Goal: Use online tool/utility: Utilize a website feature to perform a specific function

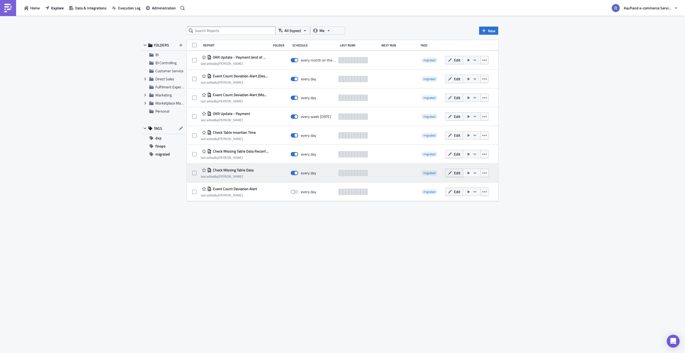
click at [450, 174] on icon "button" at bounding box center [450, 173] width 4 height 4
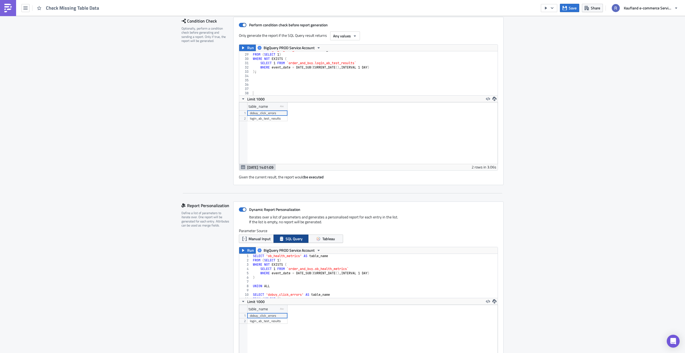
scroll to position [107, 0]
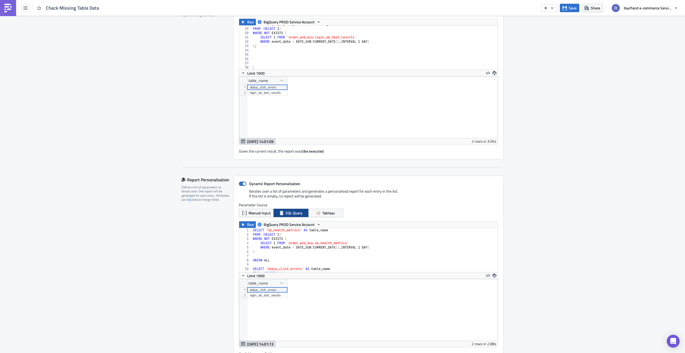
click at [188, 259] on div "Report Personalization Define a list of parameters to iterate over. One report …" at bounding box center [207, 276] width 52 height 200
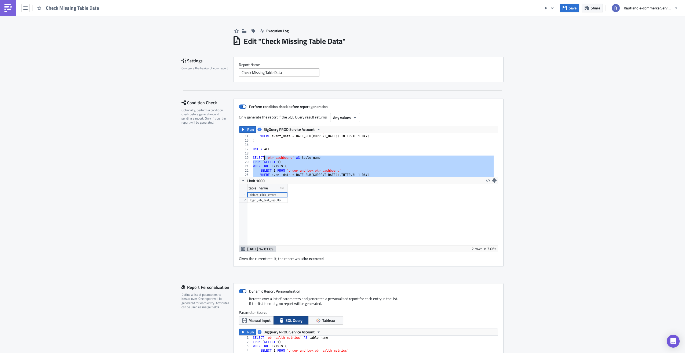
scroll to position [55, 0]
drag, startPoint x: 268, startPoint y: 163, endPoint x: 243, endPoint y: 150, distance: 27.6
click at [243, 150] on div ") 13 14 15 16 17 18 19 20 21 22 23 24 25 SELECT 1 FROM `order_and_buy.dobuy_cli…" at bounding box center [368, 155] width 259 height 44
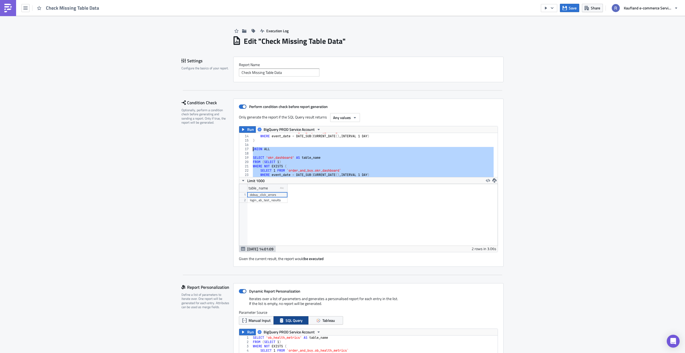
scroll to position [71, 0]
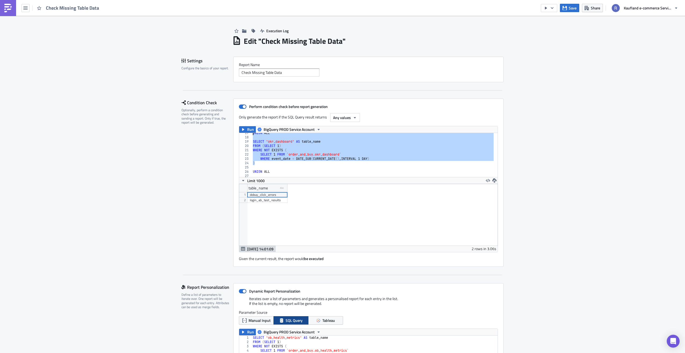
click at [286, 164] on div "UNION ALL SELECT 'okr_dashboard' AS table_name FROM ( SELECT 1 ) WHERE NOT EXIS…" at bounding box center [373, 155] width 242 height 44
type textarea ")"
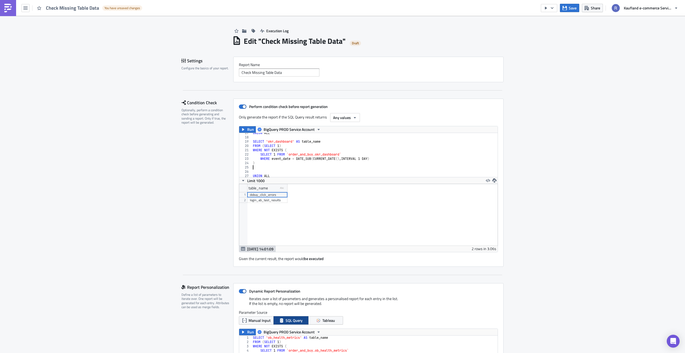
paste textarea ")"
type textarea ")"
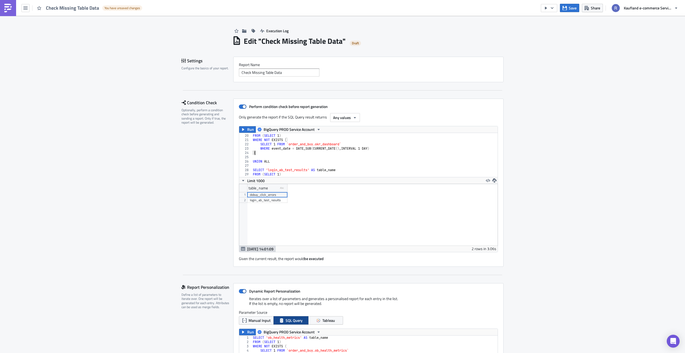
click at [286, 164] on div "SELECT 'okr_dashboard' AS table_name FROM ( SELECT 1 ) WHERE NOT EXISTS ( SELEC…" at bounding box center [373, 155] width 242 height 53
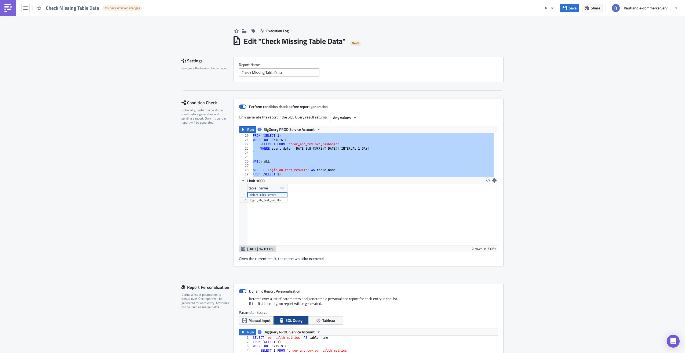
click at [324, 159] on div "SELECT 'okr_dashboard' AS table_name FROM ( SELECT 1 ) WHERE NOT EXISTS ( SELEC…" at bounding box center [373, 155] width 242 height 44
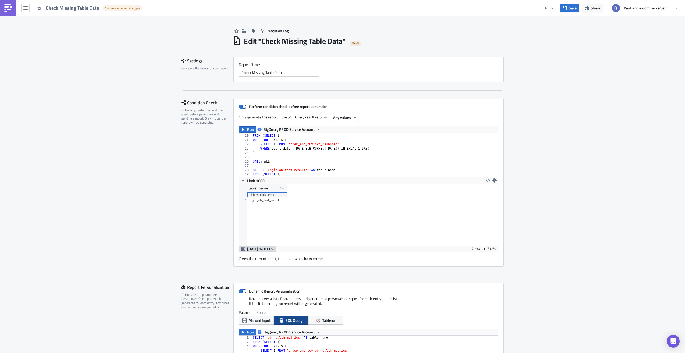
scroll to position [0, 0]
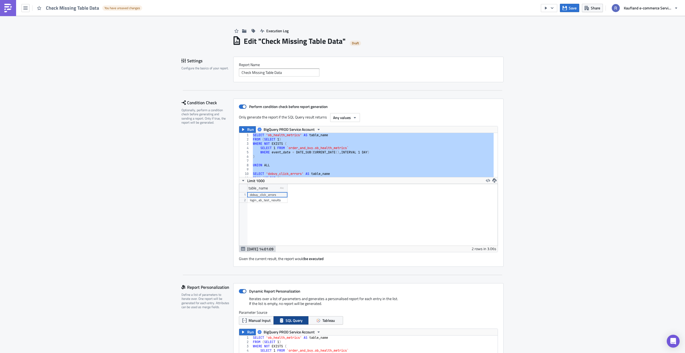
paste textarea
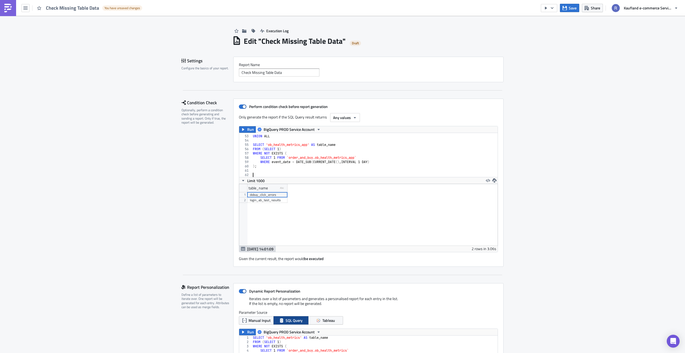
scroll to position [222, 0]
click at [243, 129] on icon "button" at bounding box center [243, 129] width 4 height 4
type textarea "WHERE NOT EXISTS ("
click at [378, 155] on div "UNION ALL SELECT 'ob_health_metrics_app' AS table_name FROM ( SELECT 1 ) WHERE …" at bounding box center [373, 156] width 242 height 53
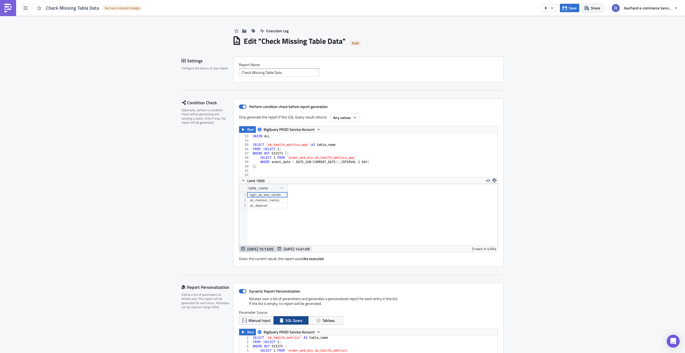
click at [299, 251] on span "[DATE] 14:01:09" at bounding box center [297, 249] width 26 height 6
click at [266, 251] on span "[DATE] 15:13:05" at bounding box center [260, 249] width 26 height 6
click at [283, 252] on div "Given the current result, the report would be executed" at bounding box center [368, 256] width 259 height 9
click at [285, 250] on span "[DATE] 14:01:09" at bounding box center [297, 249] width 26 height 6
click at [265, 250] on span "[DATE] 15:13:05" at bounding box center [260, 249] width 26 height 6
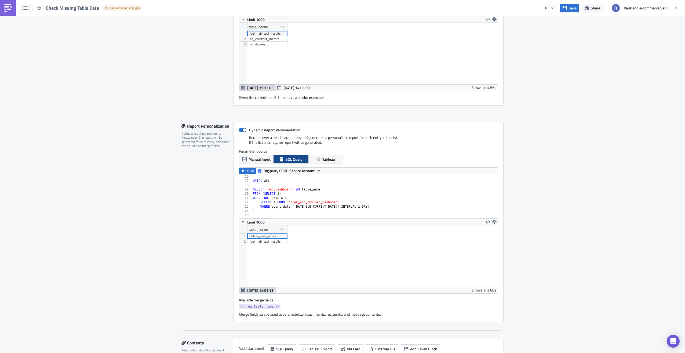
scroll to position [119, 0]
type textarea ");"
click at [297, 194] on div "SELECT 'login_ab_test_results' AS table_name FROM ( SELECT 1 ) WHERE NOT EXISTS…" at bounding box center [373, 197] width 242 height 53
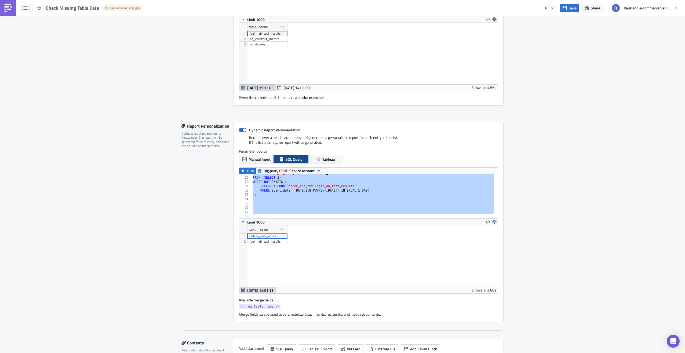
click at [296, 202] on div "SELECT 'login_ab_test_results' AS table_name FROM ( SELECT 1 ) WHERE NOT EXISTS…" at bounding box center [373, 196] width 242 height 44
paste textarea
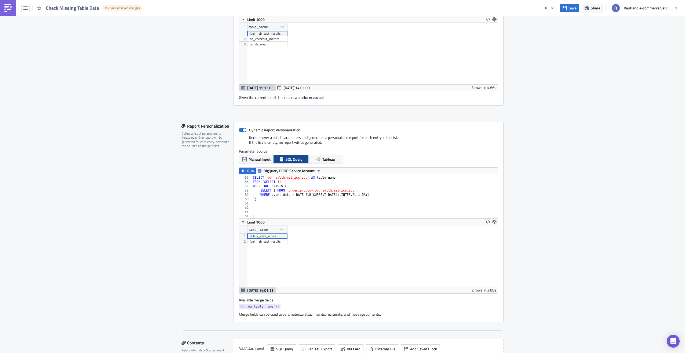
scroll to position [231, 0]
click at [249, 174] on div "54 55 56 57 58 59 60 61 62 63 64 SELECT 'ob_health_metrics_app' AS table_name F…" at bounding box center [368, 233] width 259 height 119
click at [249, 172] on span "Run" at bounding box center [250, 171] width 7 height 6
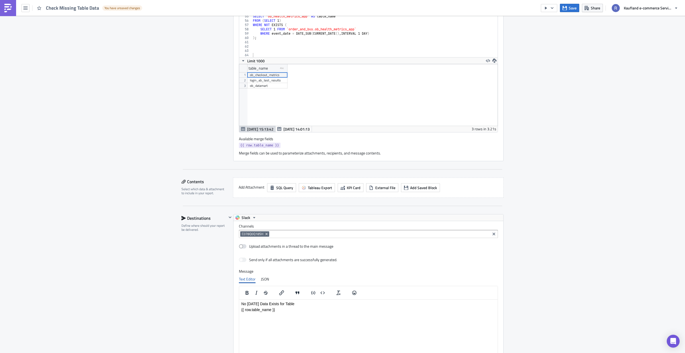
scroll to position [61, 259]
click at [227, 283] on div at bounding box center [230, 293] width 6 height 158
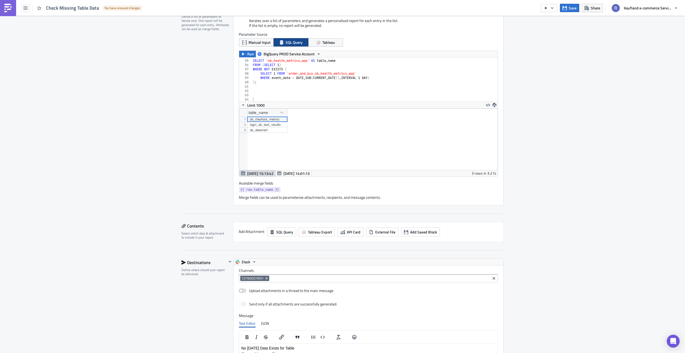
scroll to position [466, 0]
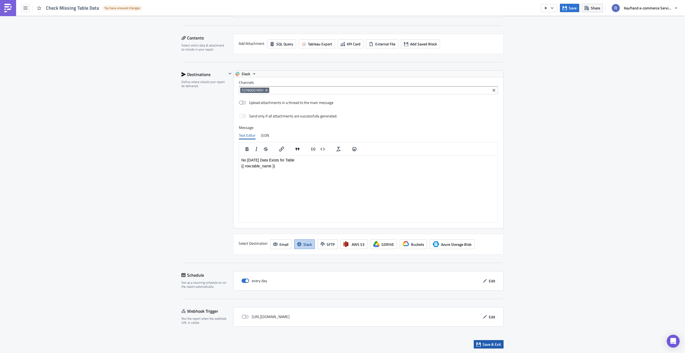
click at [495, 344] on span "Save & Exit" at bounding box center [492, 344] width 18 height 6
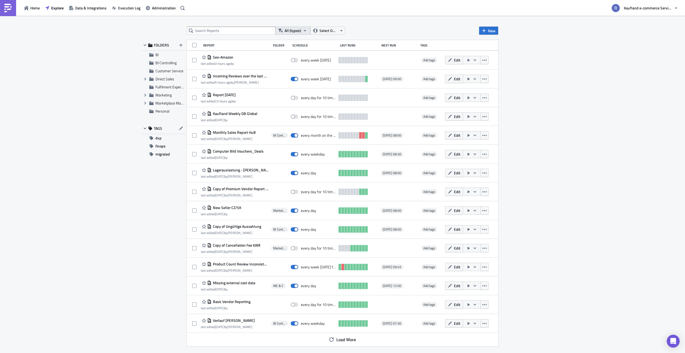
click at [286, 31] on span "All (types)" at bounding box center [293, 31] width 16 height 6
click at [326, 28] on span "Select Owner" at bounding box center [328, 31] width 18 height 6
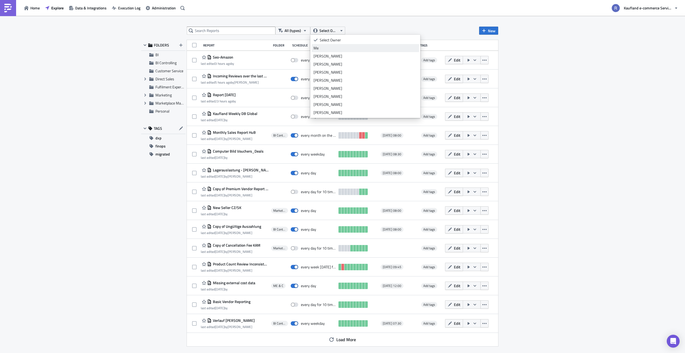
click at [329, 46] on div "Me" at bounding box center [366, 47] width 104 height 5
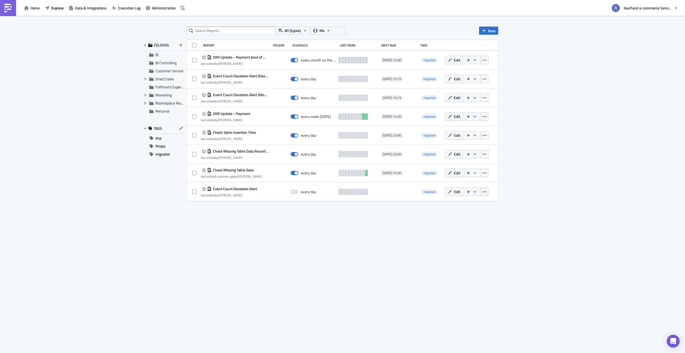
click at [317, 242] on div "All (types) Me New FOLDERS BI BI Controlling Customer Service Expand group Dire…" at bounding box center [342, 185] width 322 height 316
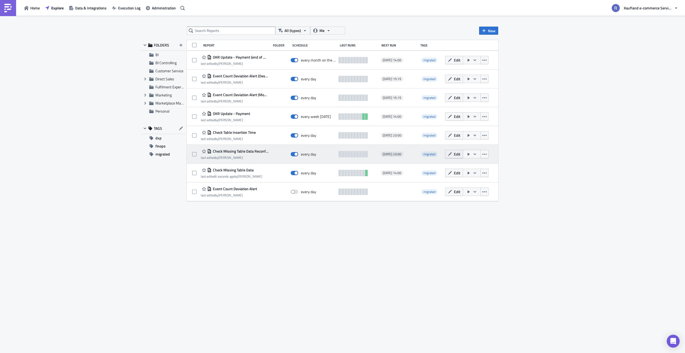
click at [455, 154] on span "Edit" at bounding box center [457, 154] width 6 height 6
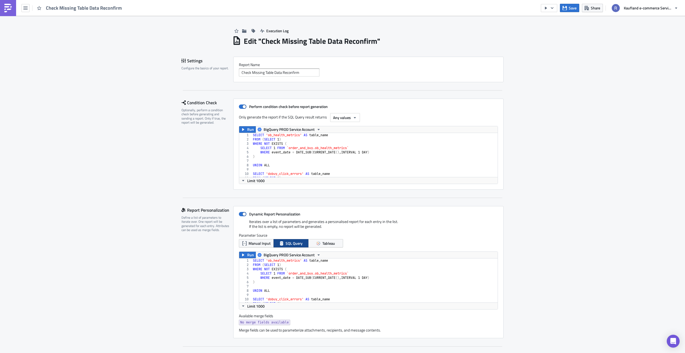
type textarea "UNION ALL"
click at [288, 163] on div "SELECT 'ob_health_metrics' AS table_name FROM ( SELECT 1 ) WHERE NOT EXISTS ( S…" at bounding box center [373, 159] width 242 height 53
click at [241, 128] on icon "button" at bounding box center [243, 129] width 4 height 4
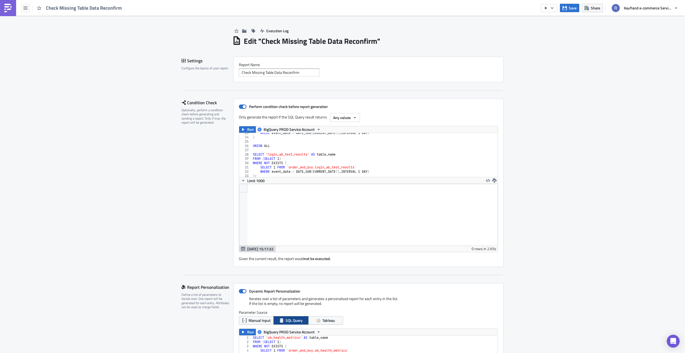
click at [328, 150] on div "WHERE event_date = DATE_SUB ( CURRENT_DATE ( ) , INTERVAL 1 DAY ) ) UNION ALL S…" at bounding box center [373, 157] width 242 height 53
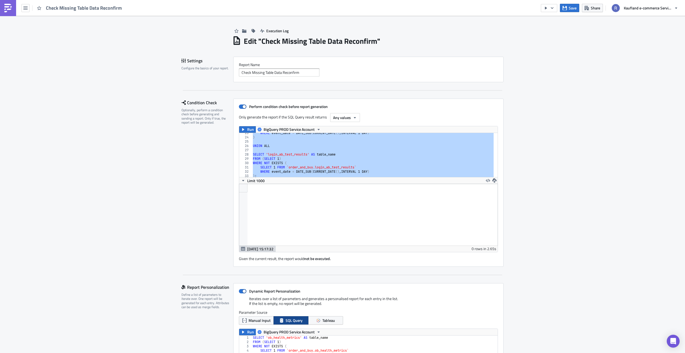
click at [336, 153] on div "WHERE event_date = DATE_SUB ( CURRENT_DATE ( ) , INTERVAL 1 DAY ) ) UNION ALL S…" at bounding box center [373, 155] width 242 height 44
type textarea "SELECT 'login_ab_test_results' AS table_name"
paste textarea
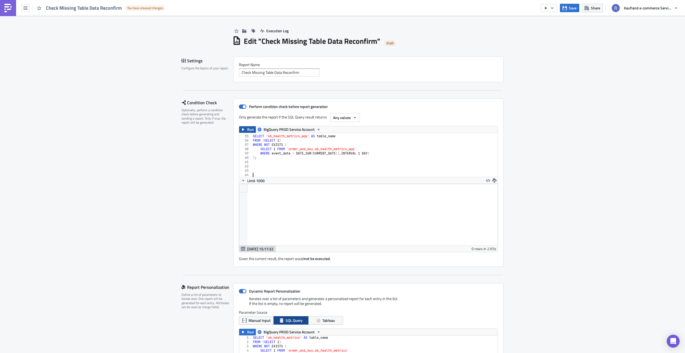
click at [242, 129] on icon "button" at bounding box center [243, 129] width 2 height 3
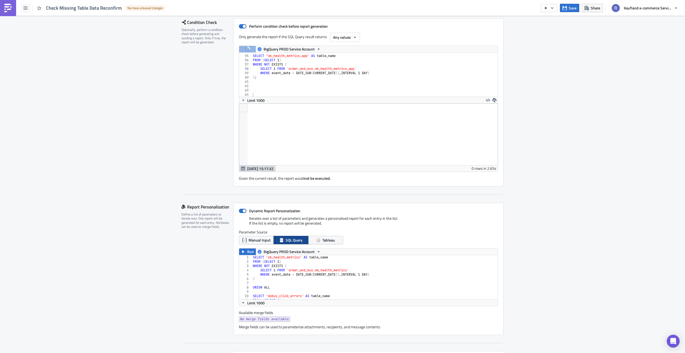
scroll to position [134, 0]
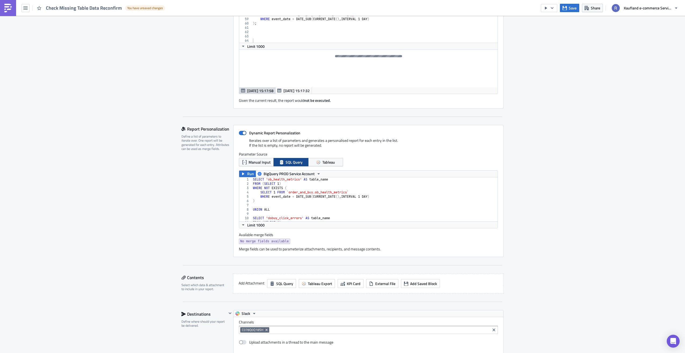
type textarea "UNION ALL"
click at [270, 207] on div "SELECT 'ob_health_metrics' AS table_name FROM ( SELECT 1 ) WHERE NOT EXISTS ( S…" at bounding box center [373, 203] width 242 height 53
paste textarea
click at [247, 173] on span "Run" at bounding box center [250, 173] width 7 height 6
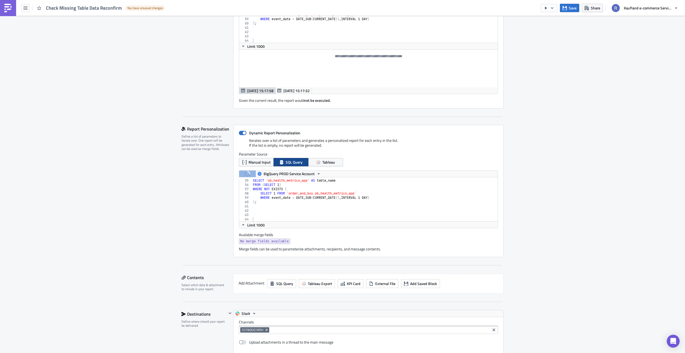
click at [188, 180] on div "Report Personalization Define a list of parameters to iterate over. One report …" at bounding box center [207, 191] width 52 height 132
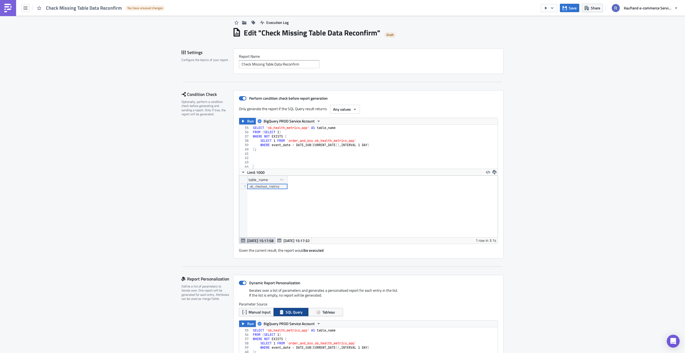
scroll to position [0, 0]
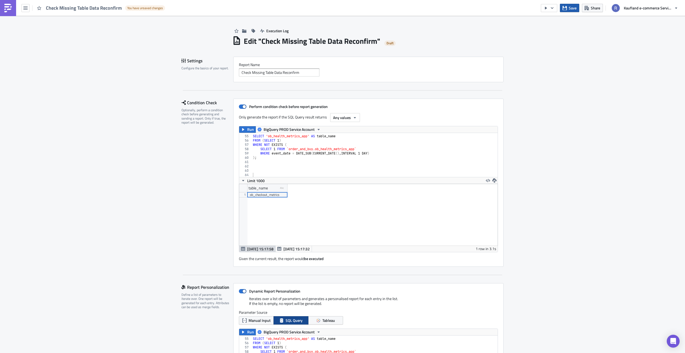
click at [572, 7] on span "Save" at bounding box center [573, 8] width 8 height 6
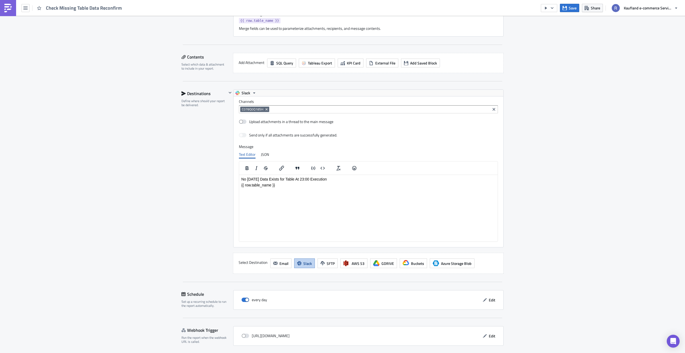
scroll to position [466, 0]
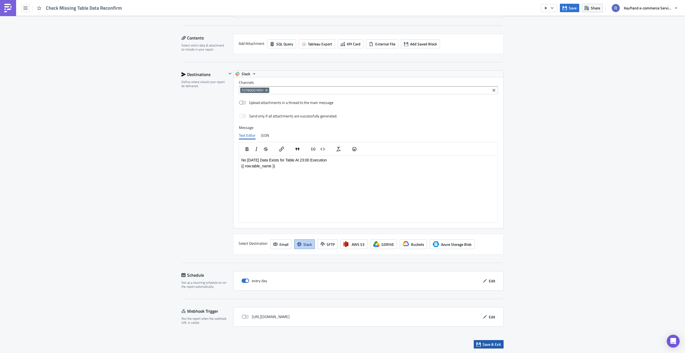
click at [493, 345] on span "Save & Exit" at bounding box center [492, 344] width 18 height 6
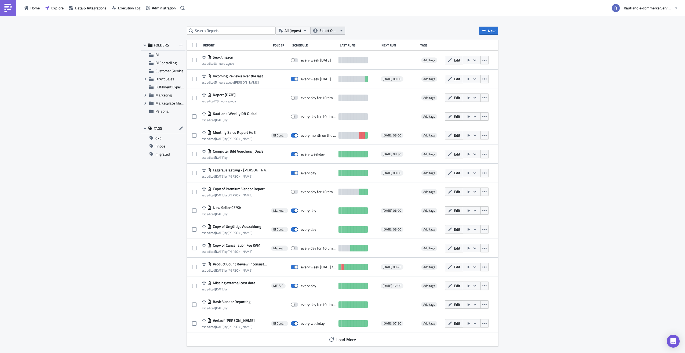
click at [319, 29] on button "Select Owner" at bounding box center [327, 31] width 35 height 8
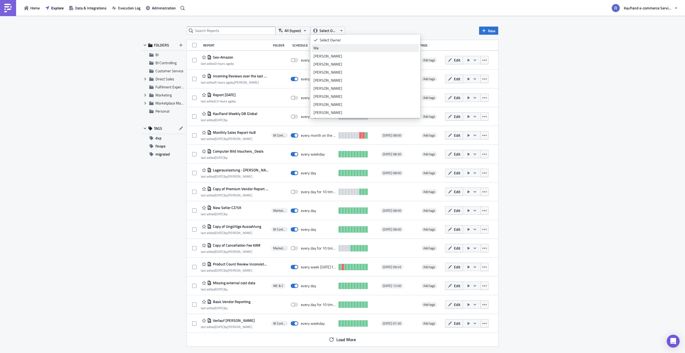
click at [320, 48] on div "Me" at bounding box center [366, 47] width 104 height 5
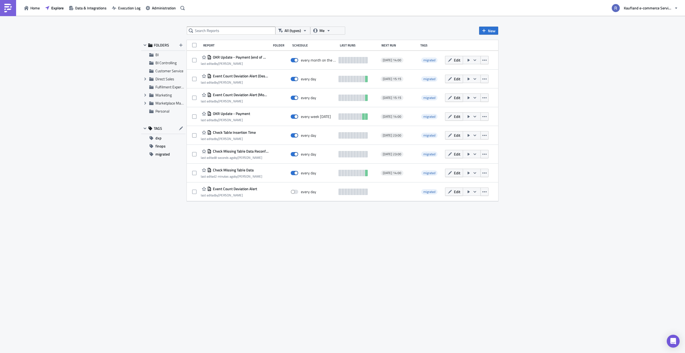
click at [140, 176] on div "All (types) Me New FOLDERS BI BI Controlling Customer Service Expand group Dire…" at bounding box center [342, 185] width 685 height 338
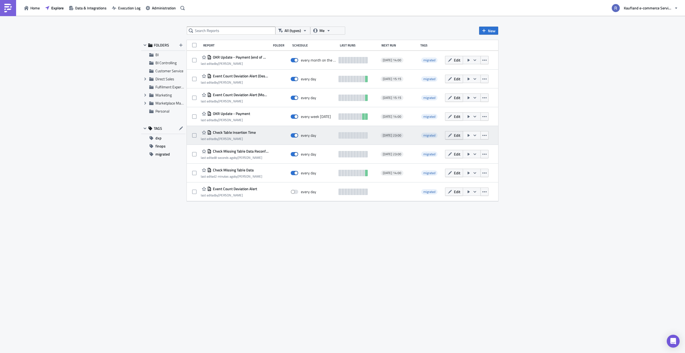
click at [452, 136] on icon "button" at bounding box center [450, 135] width 4 height 4
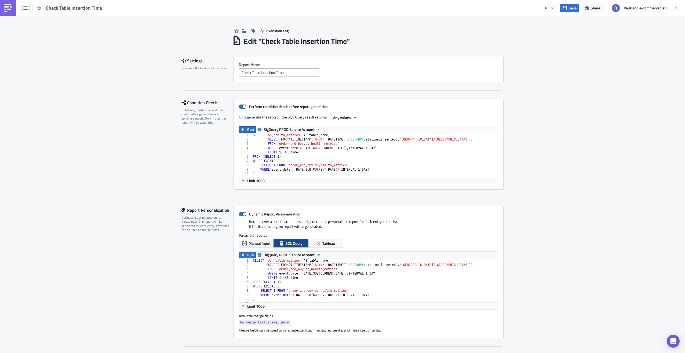
click at [394, 156] on div "SELECT 'ob_health_metrics' AS table_name , ( SELECT FORMAT_TIMESTAMP ( '%H:%M' …" at bounding box center [373, 159] width 242 height 53
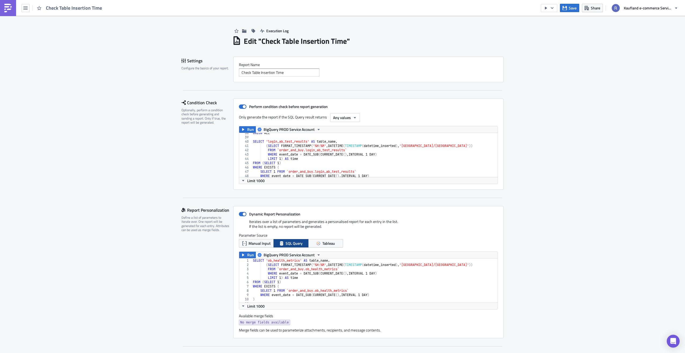
scroll to position [166, 0]
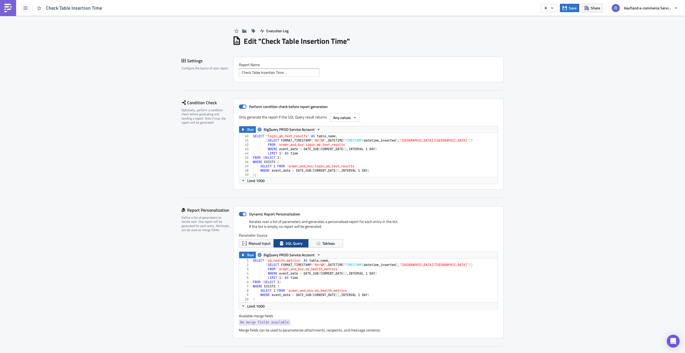
click at [394, 156] on div "SELECT 'login_ab_test_results' AS table_name , ( SELECT FORMAT_TIMESTAMP ( '%H:…" at bounding box center [373, 156] width 242 height 53
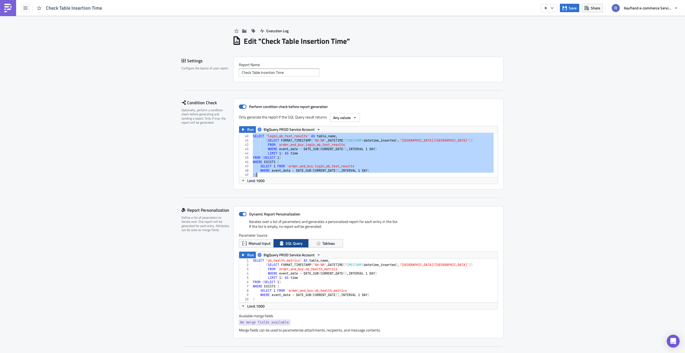
click at [378, 161] on div "SELECT 'login_ab_test_results' AS table_name , ( SELECT FORMAT_TIMESTAMP ( '%H:…" at bounding box center [373, 155] width 242 height 44
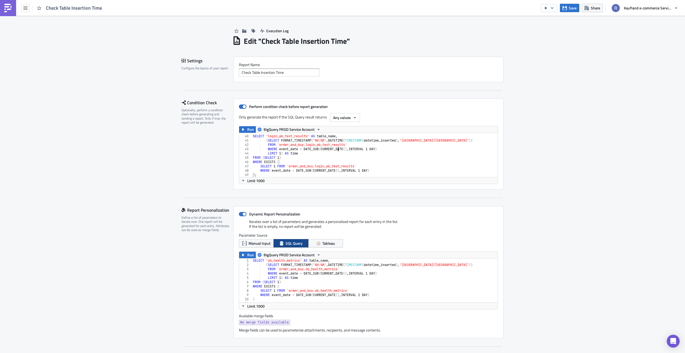
click at [336, 151] on div "SELECT 'login_ab_test_results' AS table_name , ( SELECT FORMAT_TIMESTAMP ( '%H:…" at bounding box center [373, 156] width 242 height 53
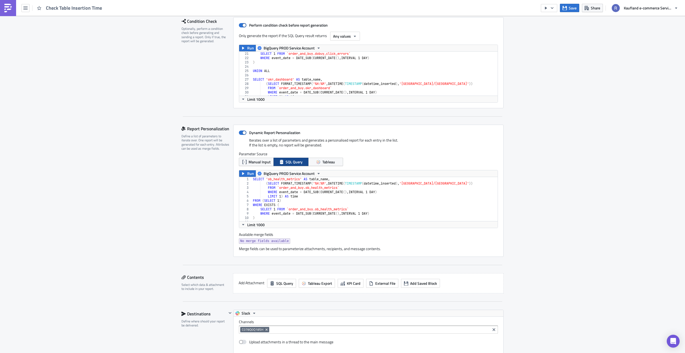
scroll to position [0, 0]
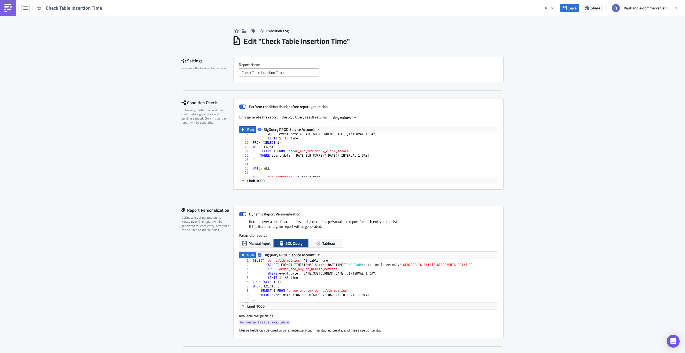
click at [329, 152] on div "WHERE event_date = DATE_SUB ( CURRENT_DATE ( ) , INTERVAL 1 DAY ) LIMIT 1 ) AS …" at bounding box center [373, 158] width 242 height 53
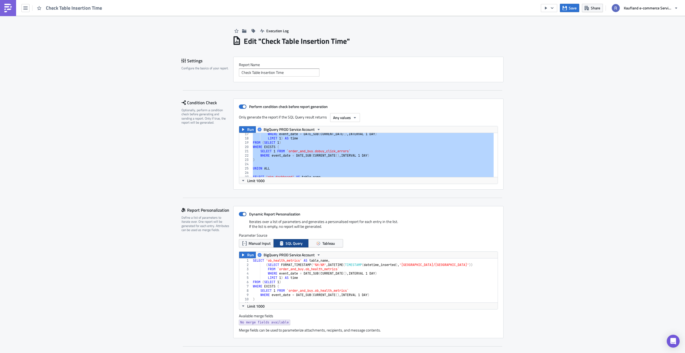
paste textarea ")"
type textarea ")"
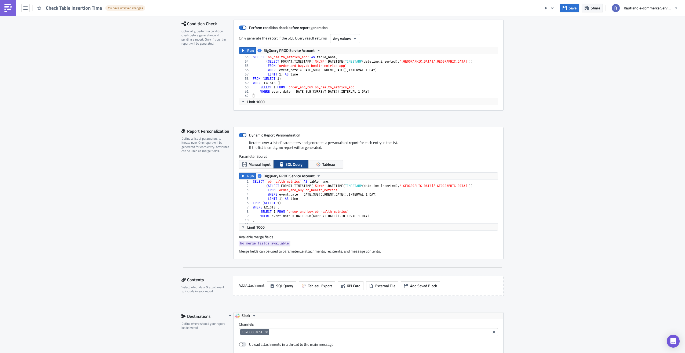
scroll to position [81, 0]
click at [333, 208] on div "SELECT 'ob_health_metrics' AS table_name , ( SELECT FORMAT_TIMESTAMP ( '%H:%M' …" at bounding box center [373, 204] width 242 height 53
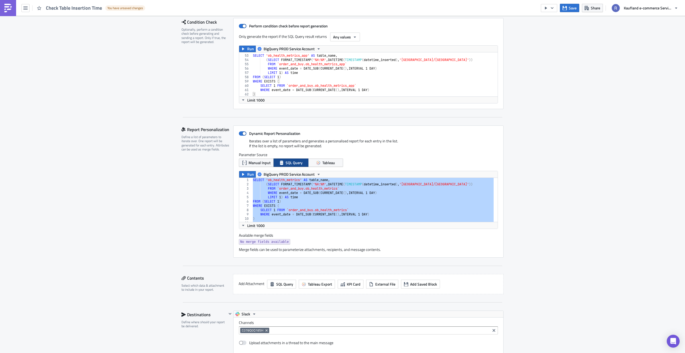
paste textarea ")"
type textarea ")"
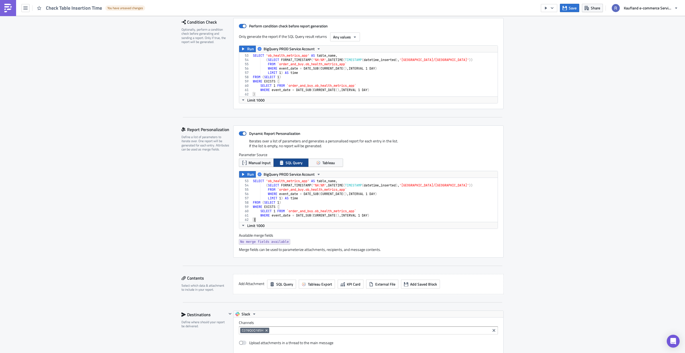
scroll to position [222, 0]
click at [243, 50] on icon "button" at bounding box center [243, 49] width 4 height 4
click at [247, 175] on span "Run" at bounding box center [250, 174] width 7 height 6
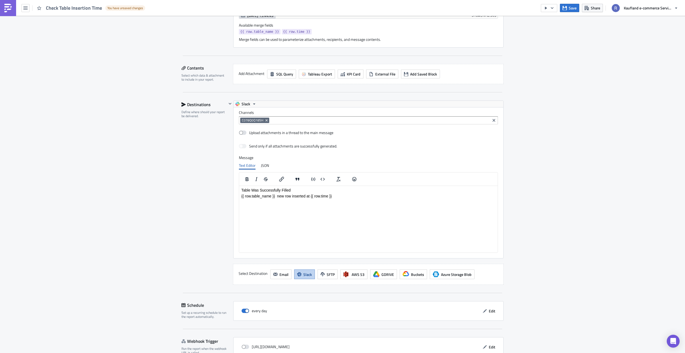
scroll to position [466, 0]
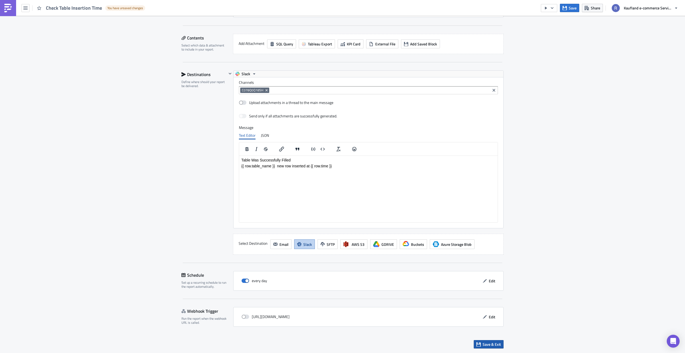
click at [493, 343] on span "Save & Exit" at bounding box center [492, 344] width 18 height 6
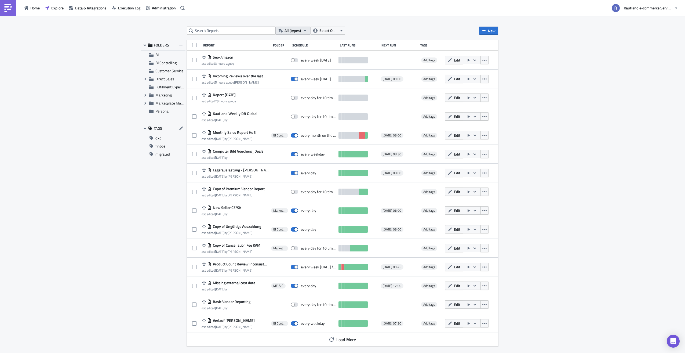
click at [303, 28] on button "All (types)" at bounding box center [292, 31] width 35 height 8
click at [322, 29] on span "Select Owner" at bounding box center [328, 31] width 18 height 6
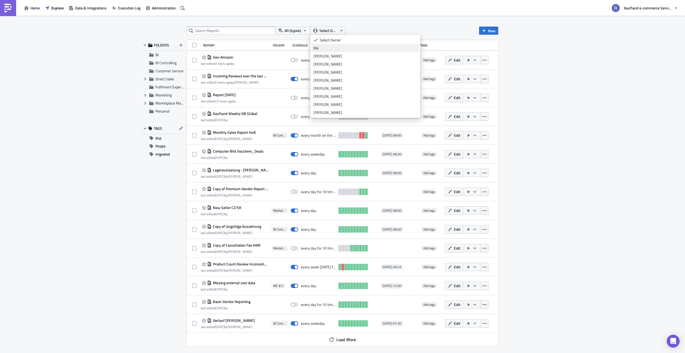
click at [328, 50] on div "Me" at bounding box center [366, 47] width 104 height 5
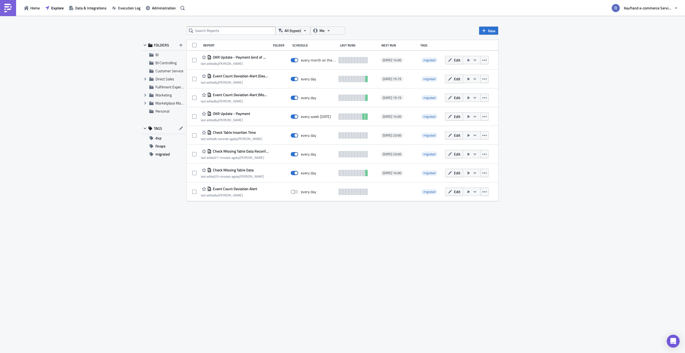
click at [304, 311] on div "All (types) Me New FOLDERS BI BI Controlling Customer Service Expand group Dire…" at bounding box center [342, 185] width 322 height 316
click at [245, 248] on div "All (types) Me New FOLDERS BI BI Controlling Customer Service Expand group Dire…" at bounding box center [342, 185] width 322 height 316
drag, startPoint x: 266, startPoint y: 230, endPoint x: 274, endPoint y: 249, distance: 21.0
click at [266, 230] on div "All (types) Me New FOLDERS BI BI Controlling Customer Service Expand group Dire…" at bounding box center [342, 185] width 322 height 316
